Goal: Task Accomplishment & Management: Complete application form

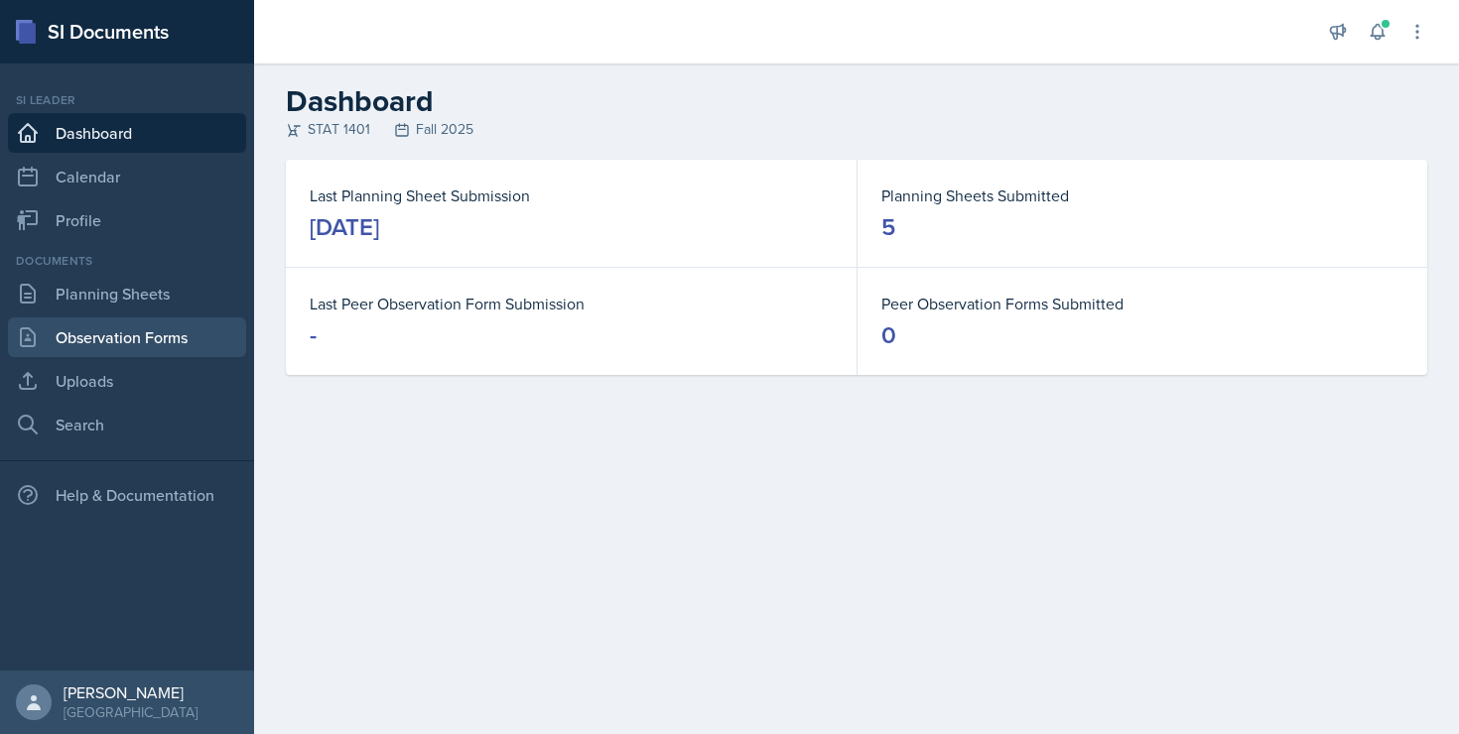
click at [184, 336] on link "Observation Forms" at bounding box center [127, 338] width 238 height 40
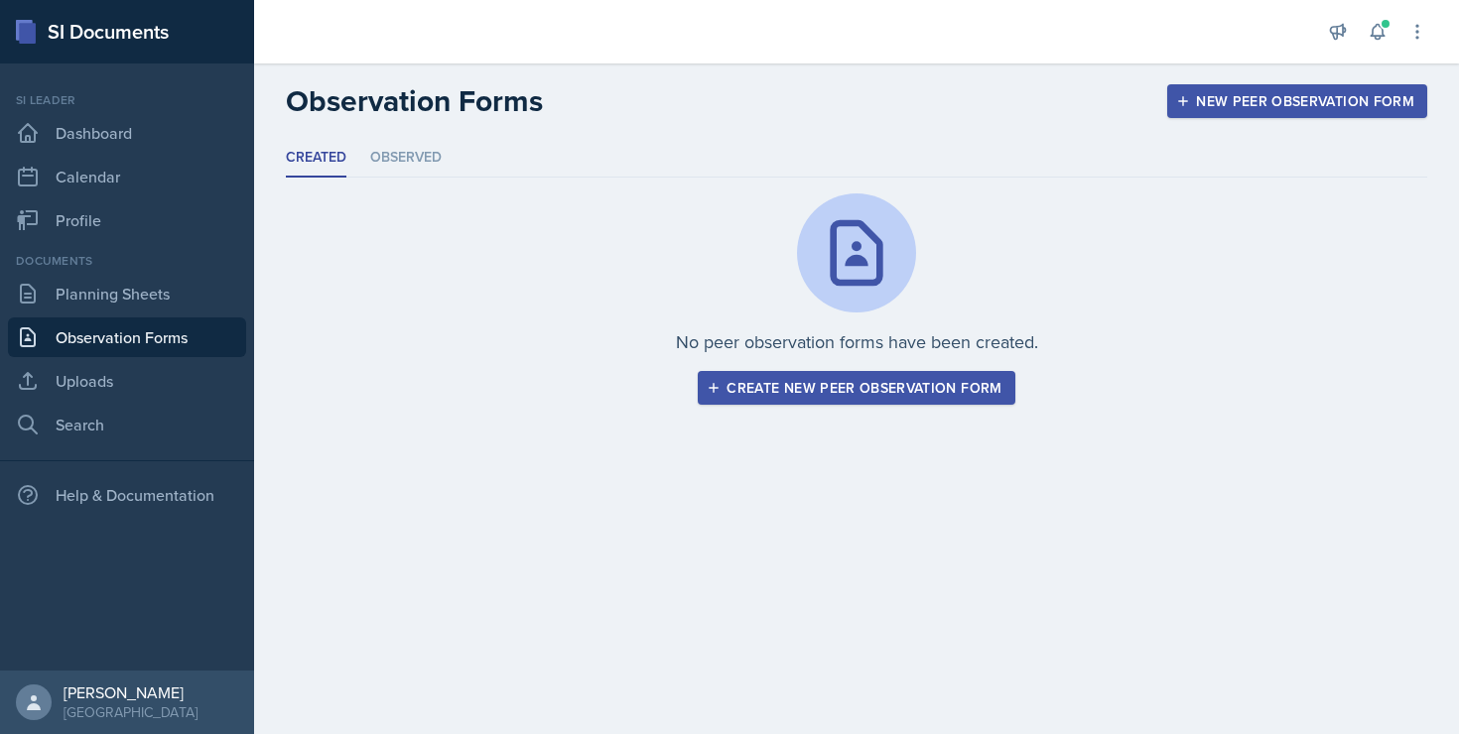
click at [837, 388] on div "Create new peer observation form" at bounding box center [856, 388] width 291 height 16
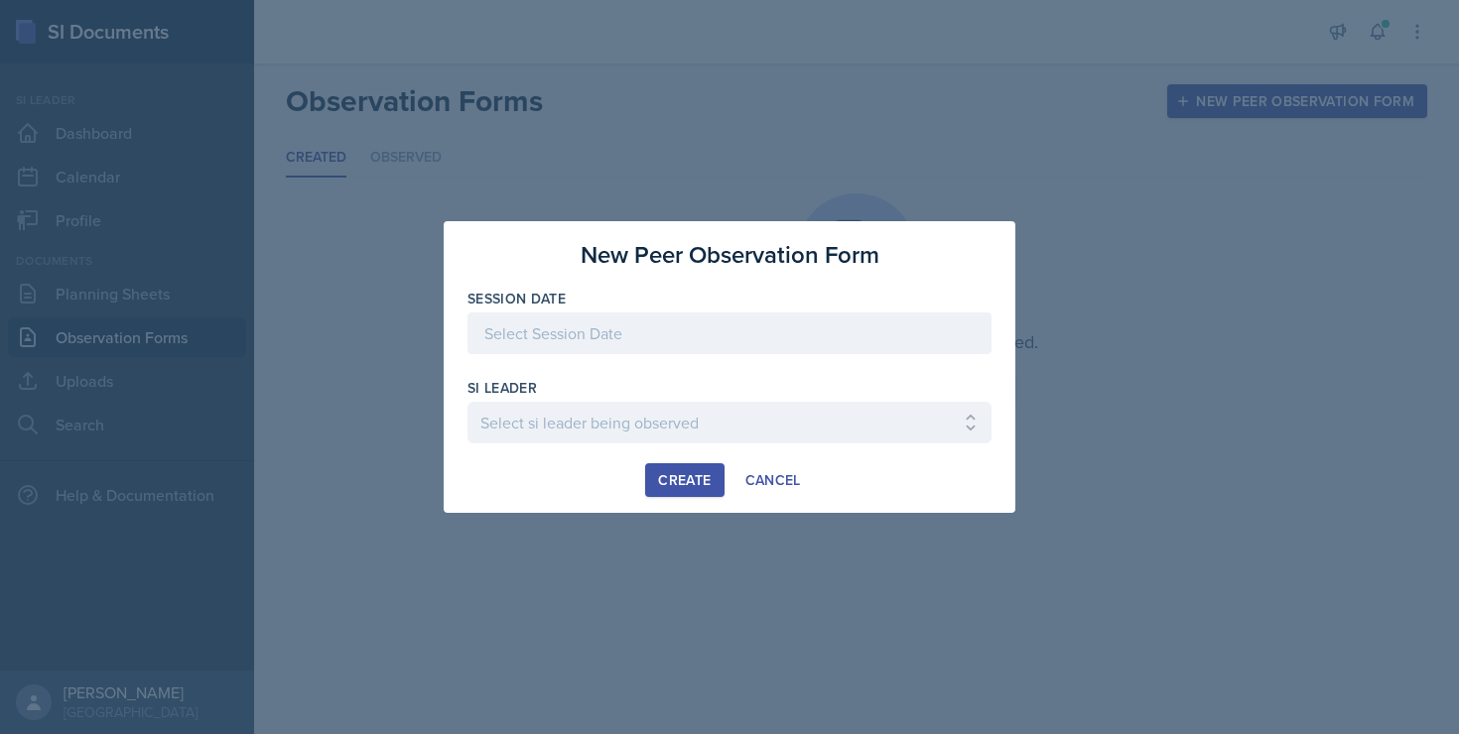
click at [719, 326] on div at bounding box center [729, 334] width 524 height 42
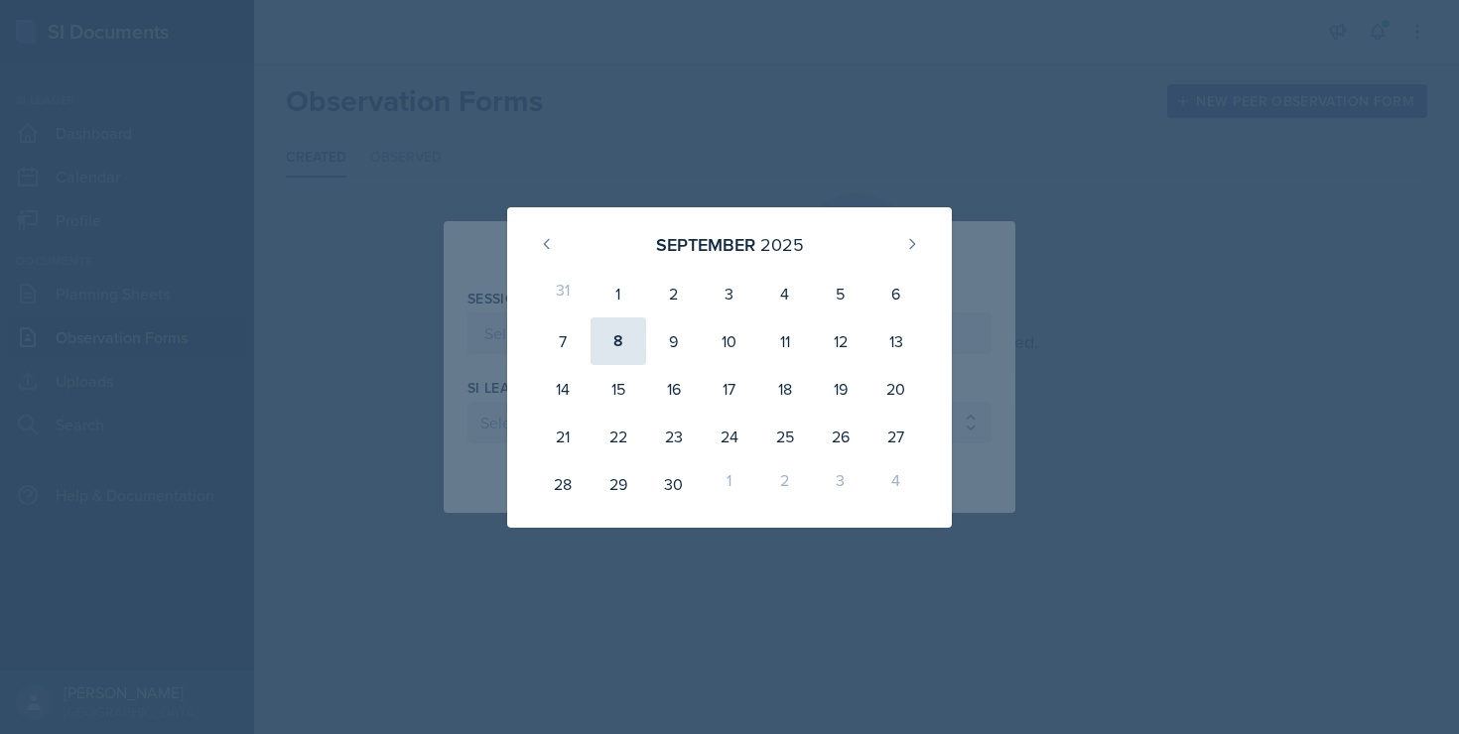
click at [624, 348] on div "8" at bounding box center [619, 342] width 56 height 48
type input "[DATE]"
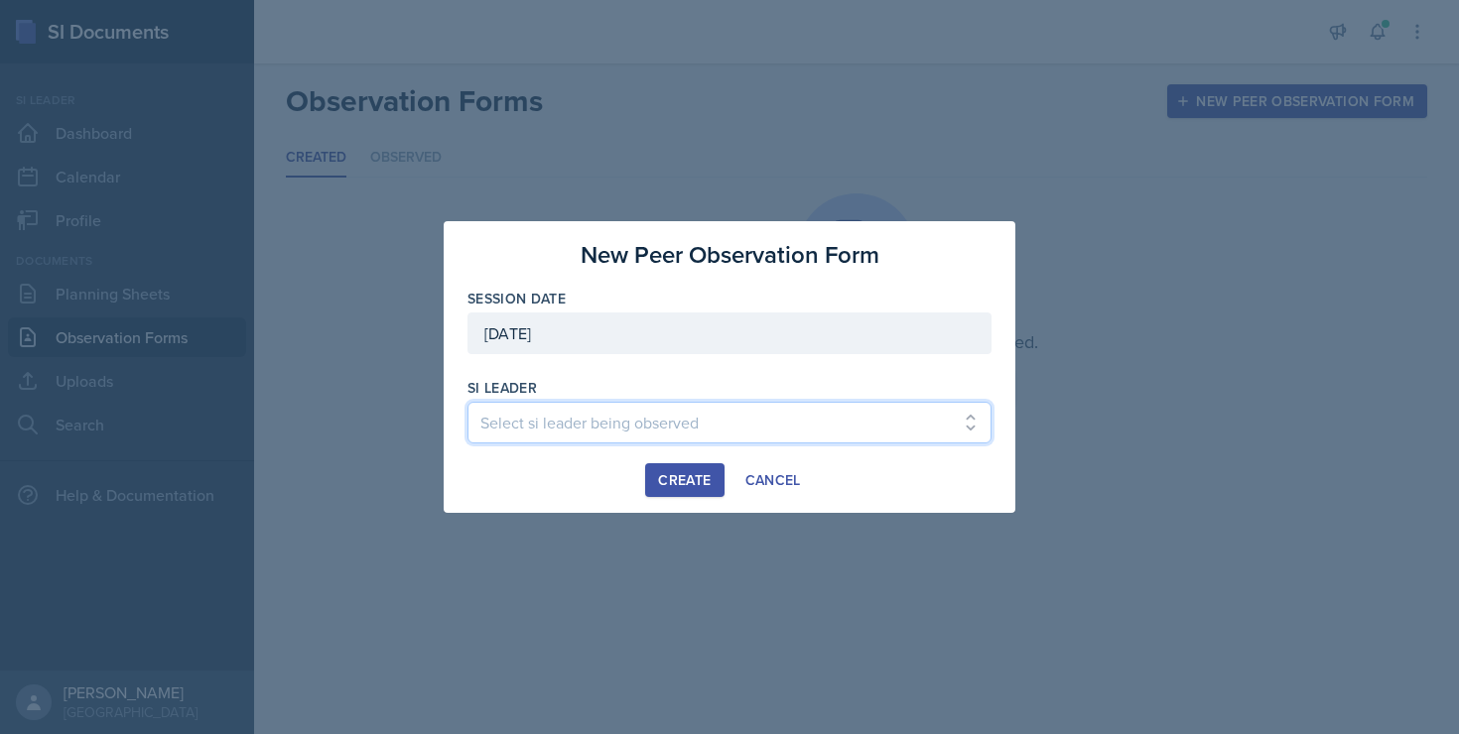
click at [686, 421] on select "Select si leader being observed [PERSON_NAME] / PSYC 2500 / The Phantoms of The…" at bounding box center [729, 423] width 524 height 42
click at [706, 477] on div "Create" at bounding box center [684, 480] width 53 height 16
click at [647, 417] on select "Select si leader being observed [PERSON_NAME] / PSYC 2500 / The Phantoms of The…" at bounding box center [729, 423] width 524 height 42
